Goal: Task Accomplishment & Management: Complete application form

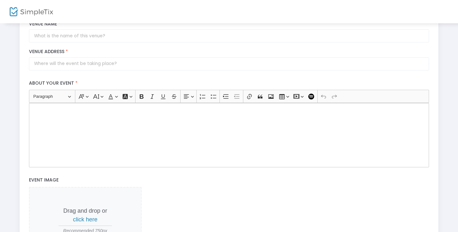
scroll to position [131, 0]
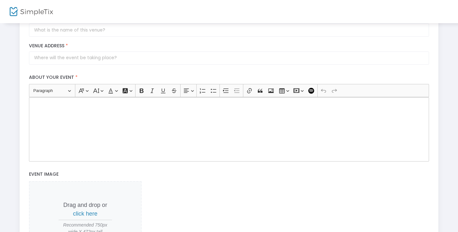
click at [57, 132] on div "Rich Text Editor, main" at bounding box center [229, 129] width 400 height 64
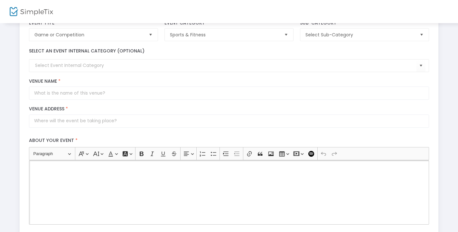
scroll to position [0, 0]
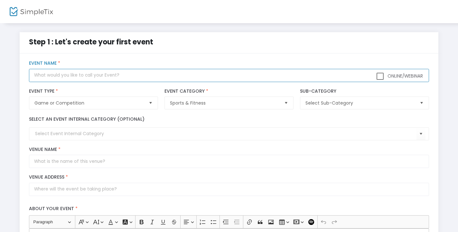
paste input "LIVE/FREE: CHICAGO MARATHON LIVE [DOMAIN_NAME] 12. 10. 2025"
type input "LIVE/FREE: CHICAGO MARATHON LIVE [DOMAIN_NAME] 12. 10. 2025"
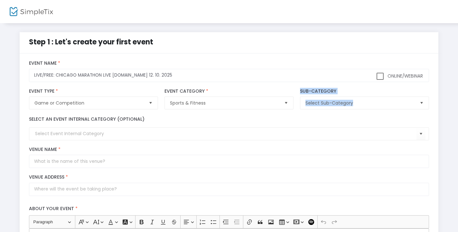
click at [102, 137] on input at bounding box center [225, 133] width 381 height 7
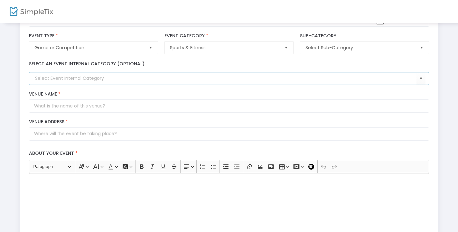
scroll to position [66, 0]
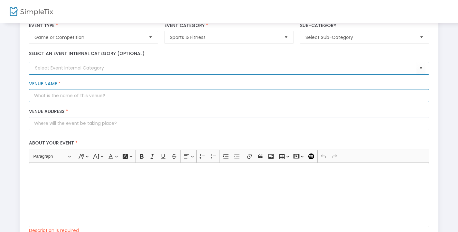
click at [59, 99] on input "Venue Name *" at bounding box center [229, 95] width 400 height 13
drag, startPoint x: 48, startPoint y: 102, endPoint x: 2, endPoint y: 99, distance: 46.4
click at [29, 99] on input "ny" at bounding box center [229, 95] width 400 height 13
type input "usa"
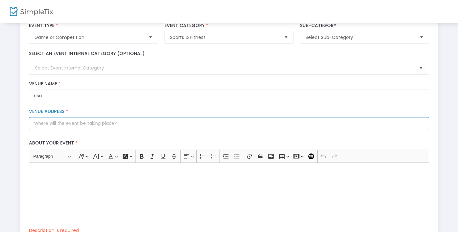
click at [55, 126] on input "Venue Address *" at bounding box center [229, 123] width 400 height 13
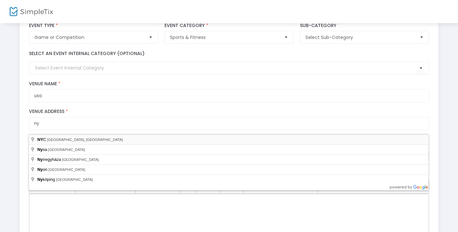
type input "NYC, NY, USA"
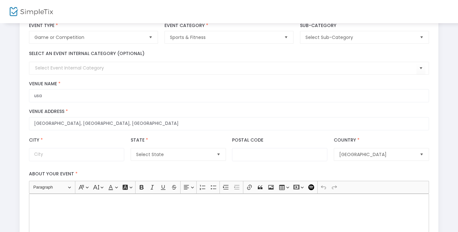
type input "New York"
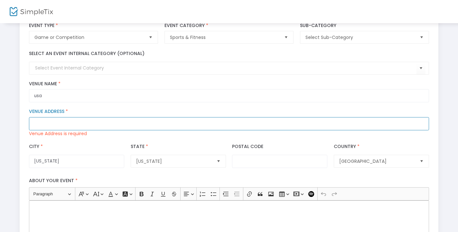
click at [39, 126] on input "Venue Address *" at bounding box center [229, 123] width 400 height 13
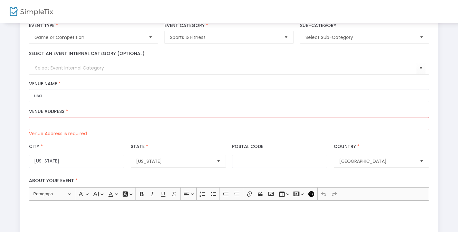
click at [0, 158] on div "Step 1 : Let's create your first event title : LIVE/FREE: CHICAGO MARATHON LIVE…" at bounding box center [229, 201] width 458 height 488
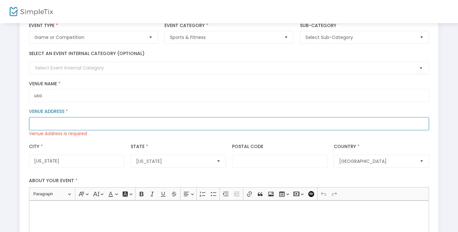
click at [48, 126] on input "Venue Address *" at bounding box center [229, 123] width 400 height 13
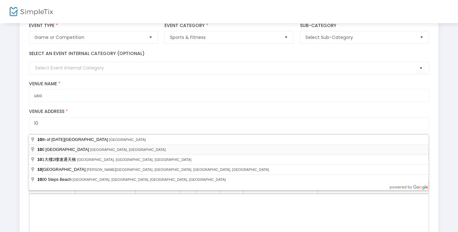
type input "100 Mile House, BC, Canada"
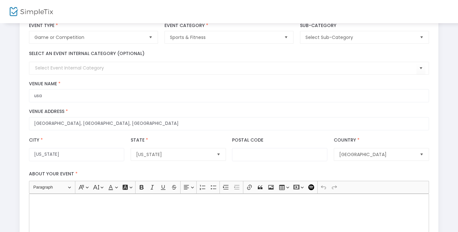
type input "100 Mile House"
type input "V0K"
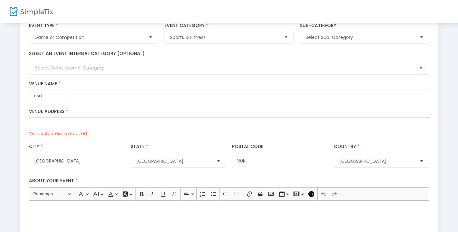
click at [1, 161] on div "Step 1 : Let's create your first event title : LIVE/FREE: CHICAGO MARATHON LIVE…" at bounding box center [229, 201] width 458 height 488
click at [0, 149] on div "Step 1 : Let's create your first event title : LIVE/FREE: CHICAGO MARATHON LIVE…" at bounding box center [229, 201] width 458 height 488
click at [0, 134] on div "Step 1 : Let's create your first event title : LIVE/FREE: CHICAGO MARATHON LIVE…" at bounding box center [229, 201] width 458 height 488
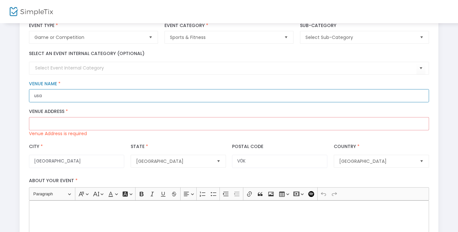
click at [57, 96] on input "usa" at bounding box center [229, 95] width 400 height 13
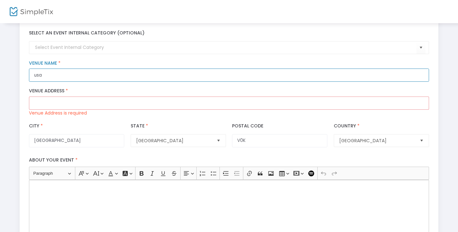
scroll to position [131, 0]
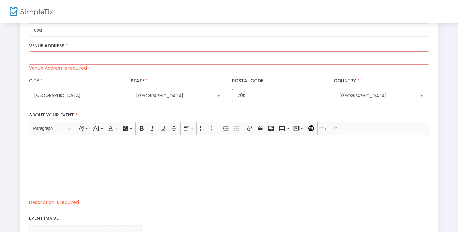
click at [249, 98] on input "V0K" at bounding box center [279, 95] width 95 height 13
drag, startPoint x: 261, startPoint y: 99, endPoint x: 215, endPoint y: 100, distance: 46.0
click at [232, 100] on input "V0K" at bounding box center [279, 95] width 95 height 13
click at [0, 157] on div "Step 1 : Let's create your first event title : LIVE/FREE: CHICAGO MARATHON LIVE…" at bounding box center [229, 135] width 458 height 488
click at [86, 164] on div "Rich Text Editor, main" at bounding box center [229, 167] width 400 height 64
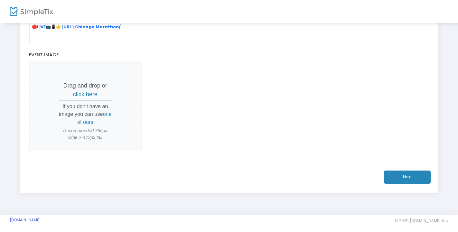
scroll to position [296, 0]
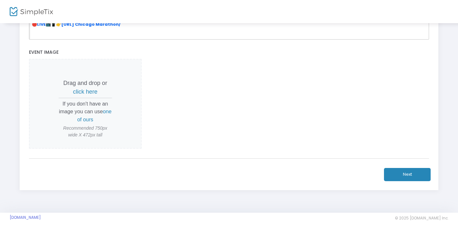
click at [405, 174] on button "Next" at bounding box center [407, 174] width 47 height 13
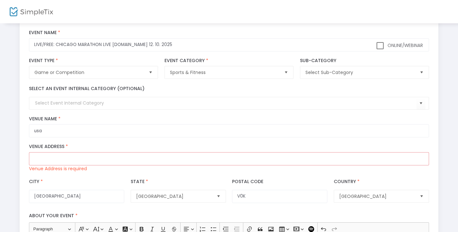
scroll to position [67, 0]
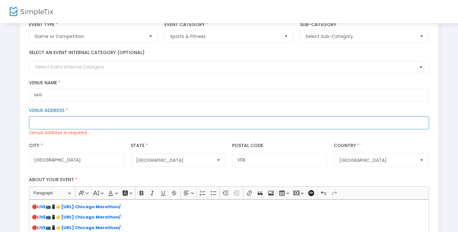
click at [66, 129] on input "Venue Address *" at bounding box center [229, 122] width 400 height 13
click at [64, 128] on input "Venue Address *" at bounding box center [229, 122] width 400 height 13
click at [60, 125] on input "Venue Address *" at bounding box center [229, 122] width 400 height 13
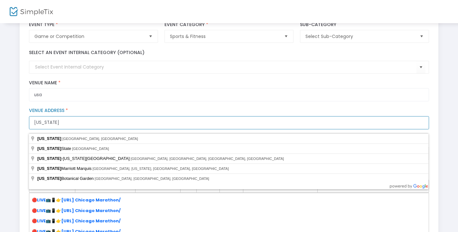
type input "new york"
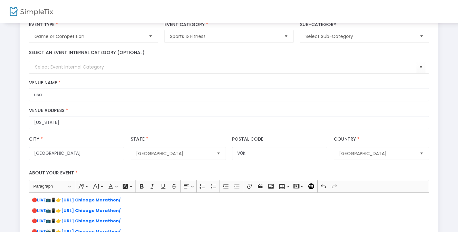
click at [0, 145] on div "Step 1 : Let's create your first event title : LIVE/FREE: CHICAGO MARATHON LIVE…" at bounding box center [229, 193] width 458 height 475
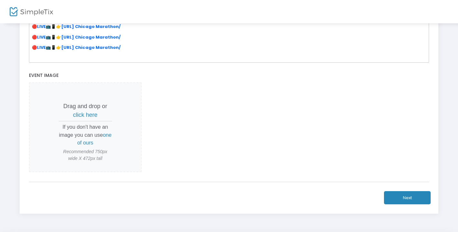
scroll to position [290, 0]
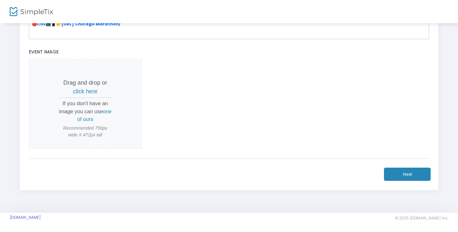
click at [406, 171] on button "Next" at bounding box center [407, 174] width 47 height 13
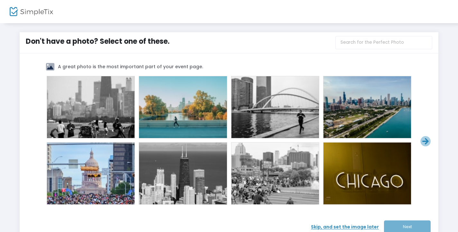
scroll to position [49, 0]
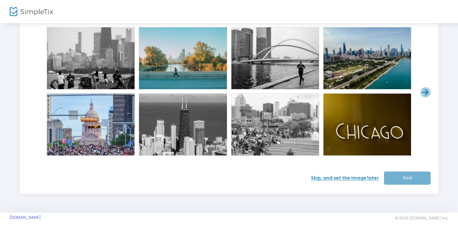
click at [329, 175] on span "Skip, and set the image later" at bounding box center [347, 178] width 73 height 7
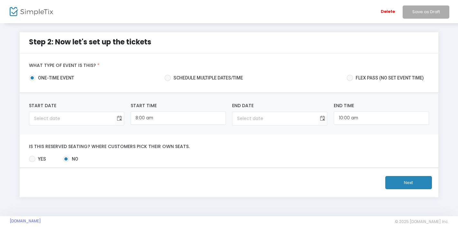
click at [406, 184] on button "Next" at bounding box center [408, 182] width 47 height 13
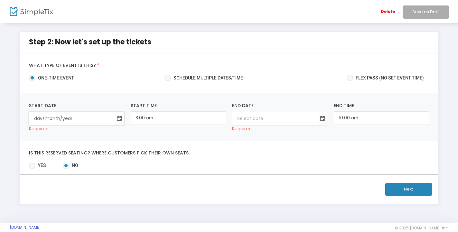
click at [85, 120] on input "day/month/year" at bounding box center [72, 118] width 86 height 13
click at [36, 120] on input "day/month/year" at bounding box center [72, 118] width 86 height 13
click at [36, 118] on input "day/month/year" at bounding box center [72, 118] width 86 height 13
type input "12/9/2"
type input "12:00 am"
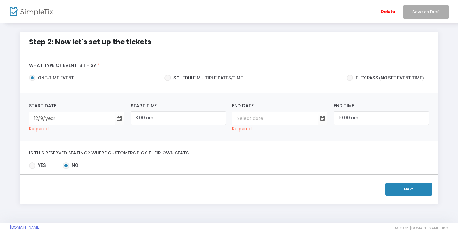
type input "12/9/2"
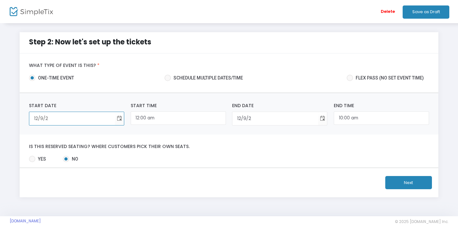
type input "12/9/20"
type input "12/9/1920"
type input "12/9/202"
type input "12/9/2025"
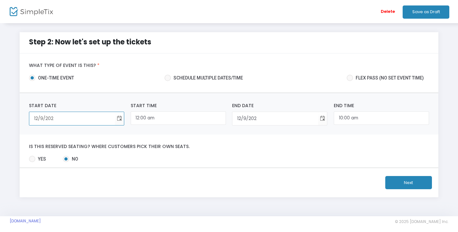
type input "12/9/2025"
type input "12/9/256"
type input "12/9/2025"
type input "12/9/2562"
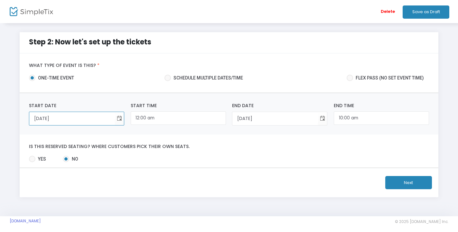
type input "12/9/2025"
click at [0, 121] on div "Step 2: Now let's set up the tickets What type of event is this? * one-time eve…" at bounding box center [229, 120] width 458 height 194
click at [264, 118] on input "12/9/2562" at bounding box center [275, 118] width 86 height 13
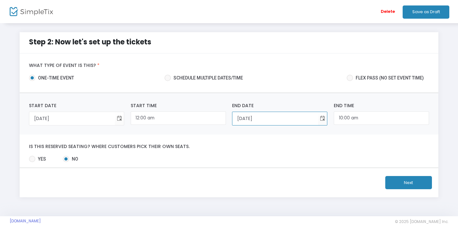
type input "12/9/2026"
click at [0, 138] on div "Step 2: Now let's set up the tickets What type of event is this? * one-time eve…" at bounding box center [229, 120] width 458 height 194
click at [398, 186] on button "Next" at bounding box center [408, 182] width 47 height 13
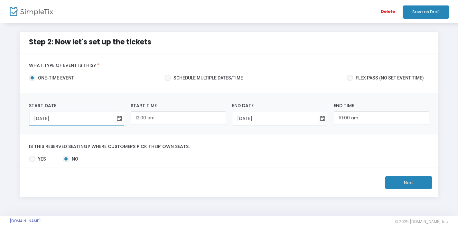
click at [36, 118] on input "12/9/2025" at bounding box center [72, 118] width 86 height 13
type input "3/9/2025"
type input "1/9/2025"
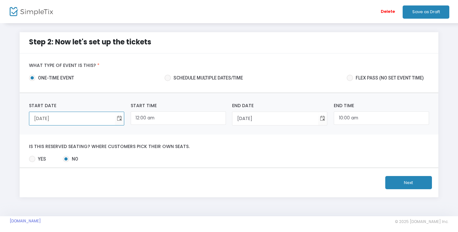
type input "13/9/2025"
type input "13/1/2025"
type input "13/10/2025"
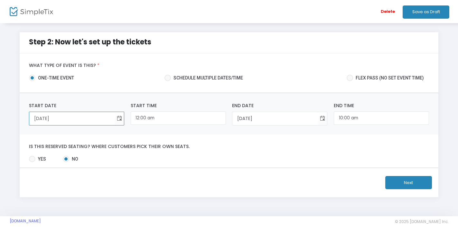
type input "13/10/2025"
click at [411, 182] on button "Next" at bounding box center [408, 182] width 47 height 13
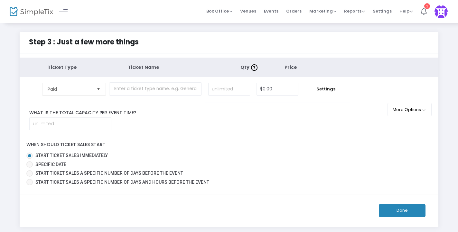
click at [401, 210] on button "Done" at bounding box center [402, 210] width 47 height 13
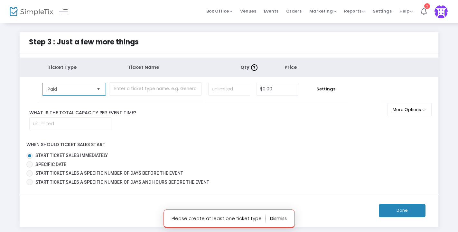
click at [81, 92] on span "Paid" at bounding box center [69, 89] width 43 height 6
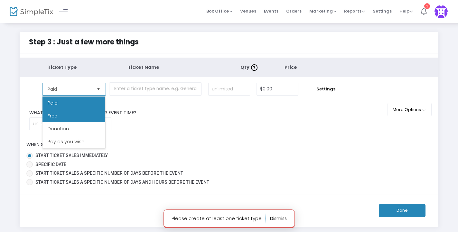
click at [57, 117] on span "Free" at bounding box center [53, 116] width 10 height 6
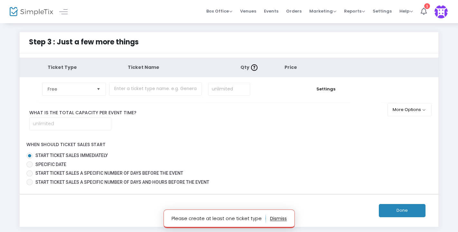
click at [398, 212] on button "Done" at bounding box center [402, 210] width 47 height 13
click at [151, 89] on input "text" at bounding box center [155, 88] width 93 height 13
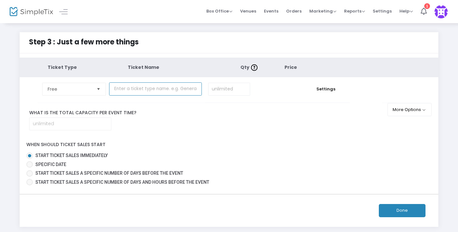
click at [152, 89] on input "text" at bounding box center [155, 88] width 93 height 13
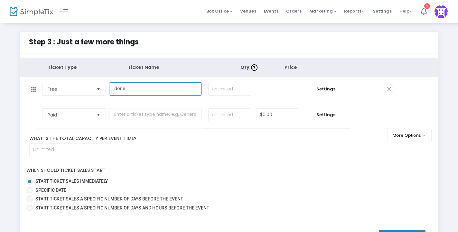
type input "done"
click at [255, 84] on td "$0.00" at bounding box center [277, 89] width 48 height 25
click at [223, 89] on input at bounding box center [228, 89] width 41 height 12
type input "100"
click at [374, 153] on div "What is the total capacity per event time?" at bounding box center [208, 145] width 376 height 21
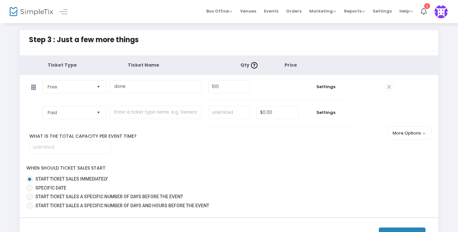
scroll to position [61, 0]
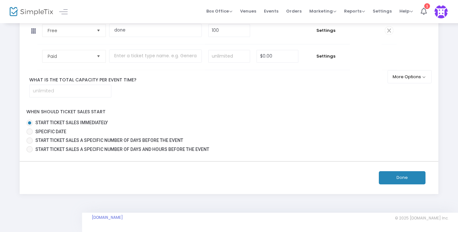
click at [390, 180] on button "Done" at bounding box center [402, 177] width 47 height 13
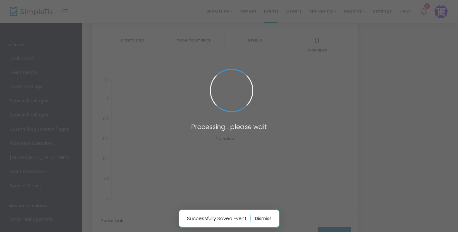
type input "https://www.simpletix.com/e/live-free-chicago-marathon-live-strea-ms-1-tickets-…"
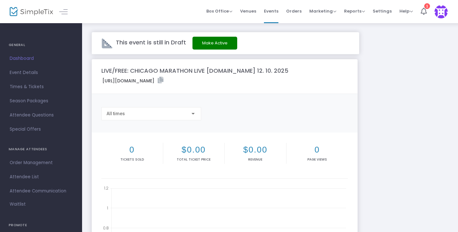
click at [211, 41] on button "Make Active" at bounding box center [214, 43] width 45 height 13
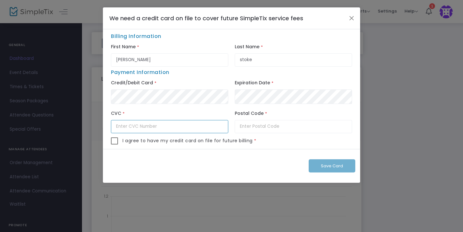
click at [143, 132] on input "text" at bounding box center [169, 126] width 117 height 13
type input "014"
click at [258, 132] on input "text" at bounding box center [293, 126] width 117 height 13
click at [259, 131] on input "text" at bounding box center [293, 126] width 117 height 13
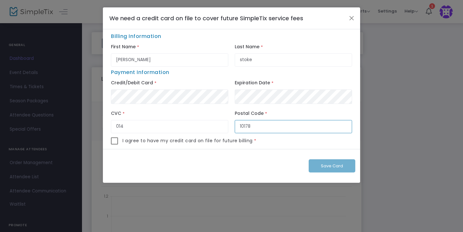
type input "10178"
click at [116, 143] on span at bounding box center [114, 140] width 7 height 7
click at [115, 144] on input "checkbox" at bounding box center [114, 144] width 0 height 0
checkbox input "true"
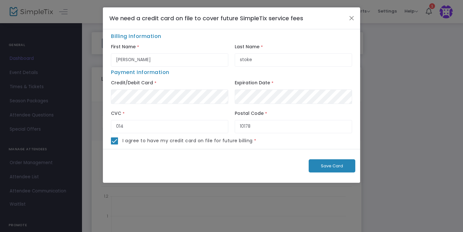
click at [327, 168] on span "Save Card" at bounding box center [332, 166] width 22 height 6
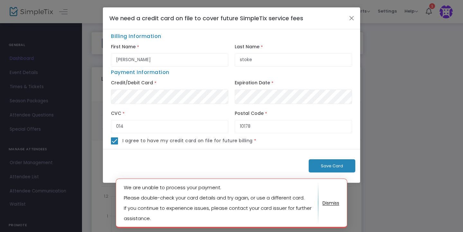
drag, startPoint x: 331, startPoint y: 203, endPoint x: 334, endPoint y: 203, distance: 3.6
click at [331, 203] on button "button" at bounding box center [331, 203] width 17 height 10
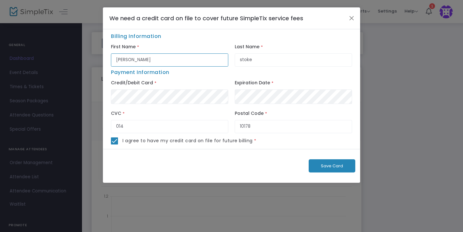
drag, startPoint x: 135, startPoint y: 61, endPoint x: 103, endPoint y: 62, distance: 32.2
click at [111, 62] on input "jeffrey" at bounding box center [169, 59] width 117 height 13
type input "Tanjid"
drag, startPoint x: 260, startPoint y: 56, endPoint x: 195, endPoint y: 62, distance: 65.9
click at [235, 61] on input "stoke" at bounding box center [293, 59] width 117 height 13
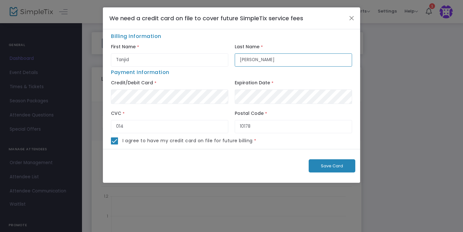
type input "Hasan"
click at [337, 167] on span "Save Card" at bounding box center [332, 166] width 22 height 6
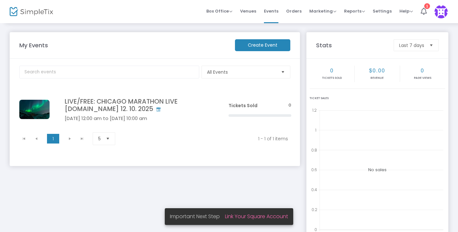
click at [128, 153] on m-panel-content "All Events Event Category Type No section found LIVE/FREE: CHICAGO MARATHON LIV…" at bounding box center [155, 112] width 290 height 107
click at [192, 216] on span "Important Next Step" at bounding box center [197, 216] width 55 height 7
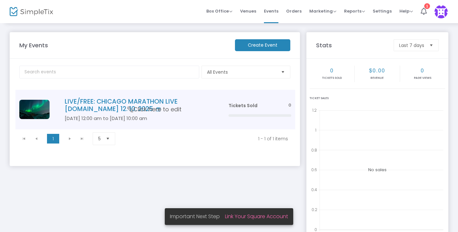
click at [127, 103] on h4 "LIVE/FREE: CHICAGO MARATHON LIVE [DOMAIN_NAME] 12. 10. 2025" at bounding box center [137, 105] width 144 height 15
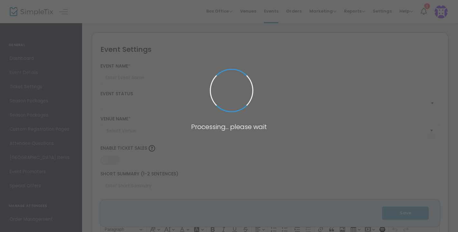
type input "LIVE/FREE: CHICAGO MARATHON LIVE [DOMAIN_NAME] 12. 10. 2025"
type textarea "🔴LIVE📺📱👉[URL] Chicago Marathon/🔴LIVE📺📱👉[URL] Chicago Marathon/🔴LIVE📺📱👉[URL] Chi…"
type input "Register Now"
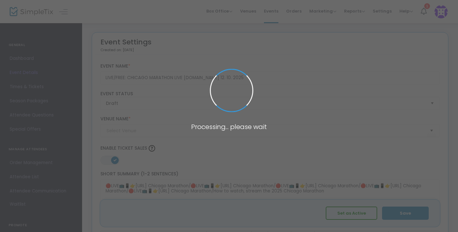
type input "usa"
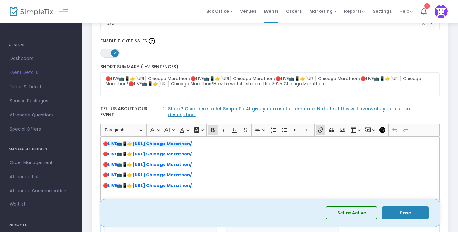
scroll to position [131, 0]
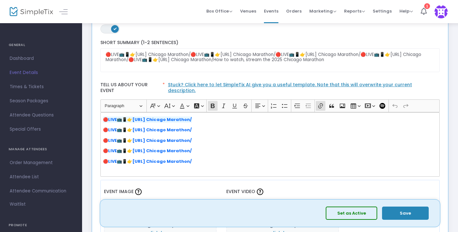
click at [349, 213] on button "Set as Active" at bounding box center [351, 213] width 51 height 13
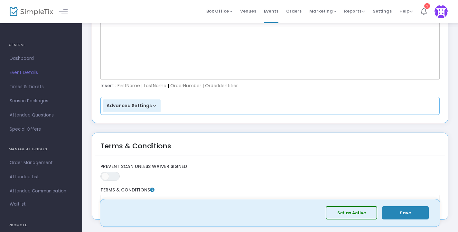
scroll to position [1011, 0]
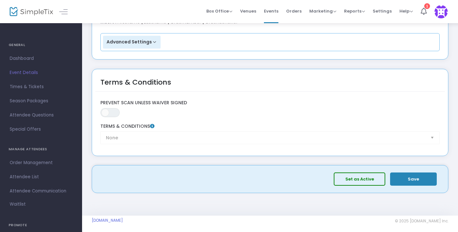
click at [414, 173] on button "Save" at bounding box center [413, 178] width 47 height 13
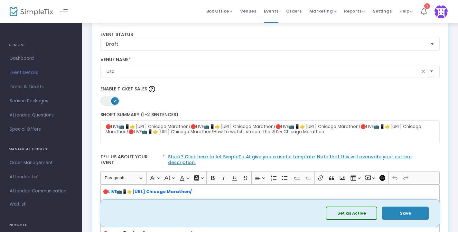
scroll to position [0, 0]
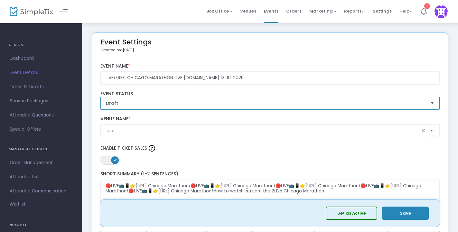
click at [121, 102] on span "Draft" at bounding box center [265, 103] width 319 height 6
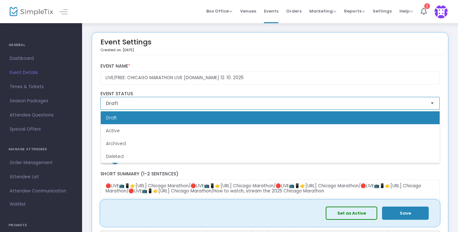
drag, startPoint x: 116, startPoint y: 131, endPoint x: 114, endPoint y: 137, distance: 6.9
click at [116, 130] on span "Active" at bounding box center [113, 130] width 14 height 6
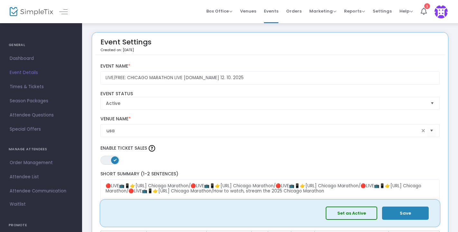
click at [400, 215] on button "Save" at bounding box center [405, 213] width 47 height 13
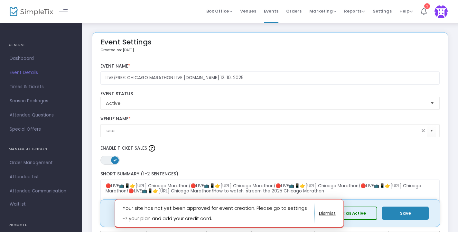
click at [295, 208] on p "Your site has not yet been approved for event creation. Please go to settings -…" at bounding box center [219, 213] width 192 height 21
click at [152, 217] on p "Your site has not yet been approved for event creation. Please go to settings -…" at bounding box center [219, 213] width 192 height 21
click at [122, 217] on notifier-notification "Your site has not yet been approved for event creation. Please go to settings -…" at bounding box center [229, 213] width 229 height 29
click at [123, 219] on notifier-notification "Your site has not yet been approved for event creation. Please go to settings -…" at bounding box center [229, 213] width 229 height 29
click at [123, 219] on p "Your site has not yet been approved for event creation. Please go to settings -…" at bounding box center [219, 213] width 192 height 21
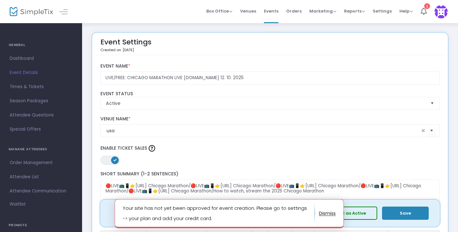
click at [404, 213] on button "Save" at bounding box center [405, 213] width 47 height 13
click at [329, 213] on button "button" at bounding box center [327, 213] width 17 height 10
